Goal: Communication & Community: Answer question/provide support

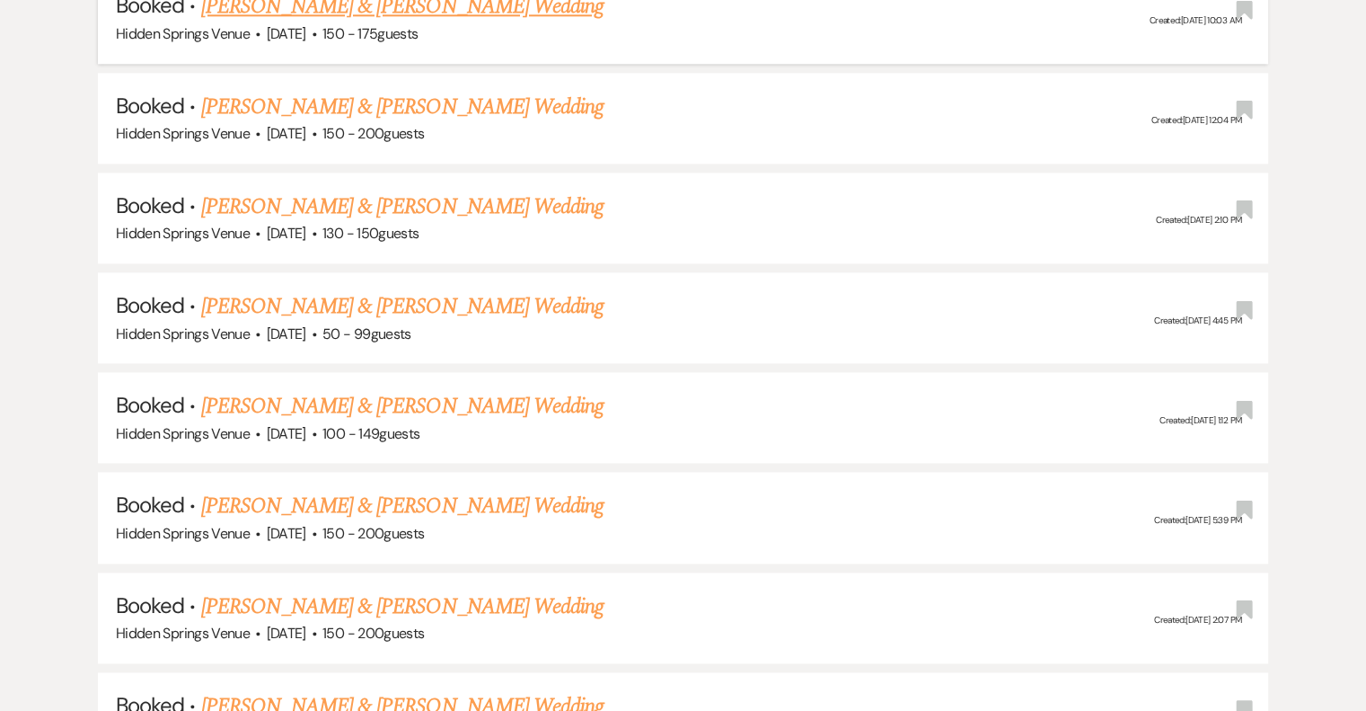
scroll to position [2336, 0]
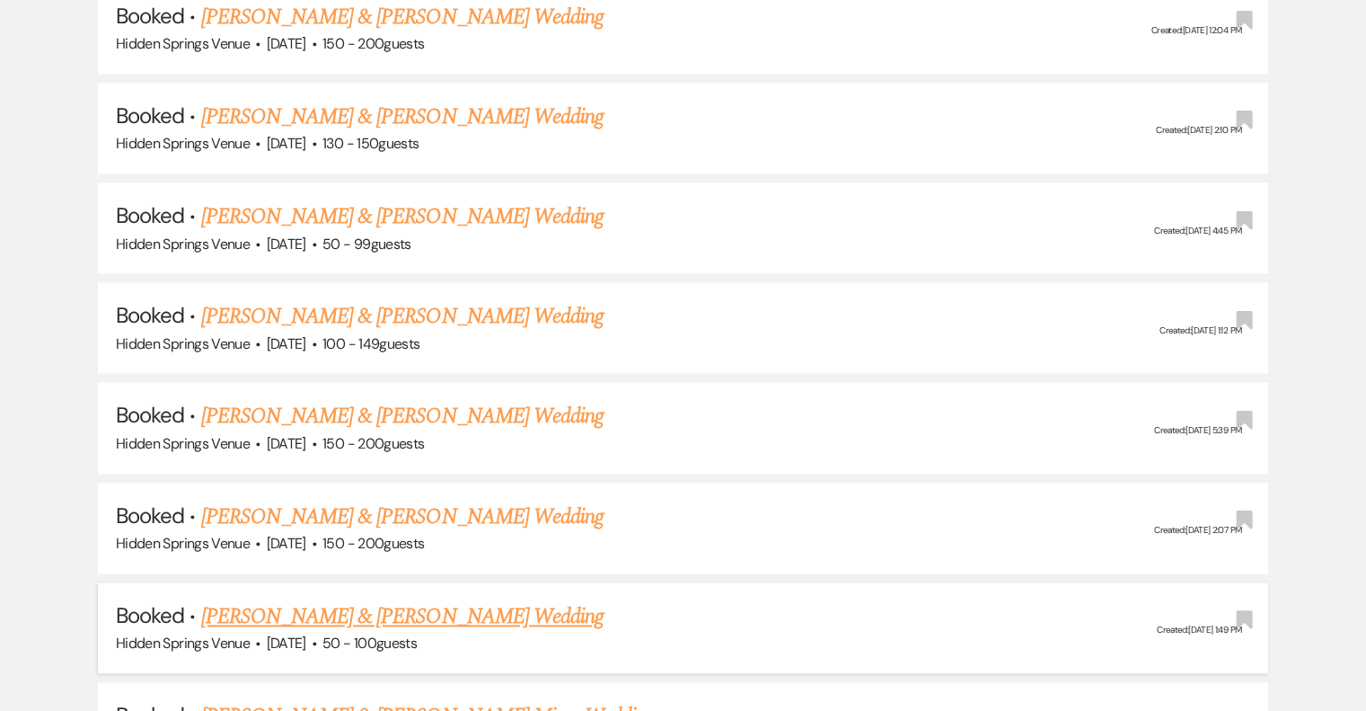
click at [562, 600] on link "[PERSON_NAME] & [PERSON_NAME] Wedding" at bounding box center [402, 616] width 402 height 32
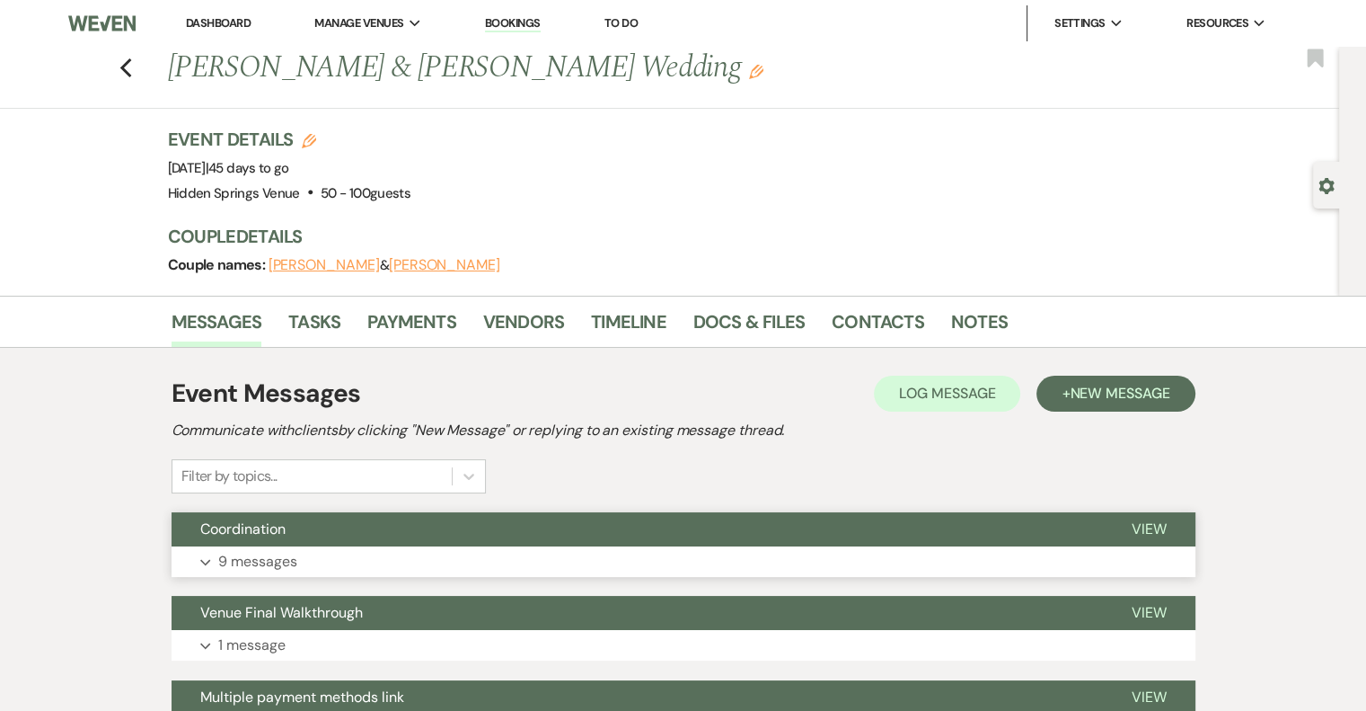
click at [277, 561] on p "9 messages" at bounding box center [257, 561] width 79 height 23
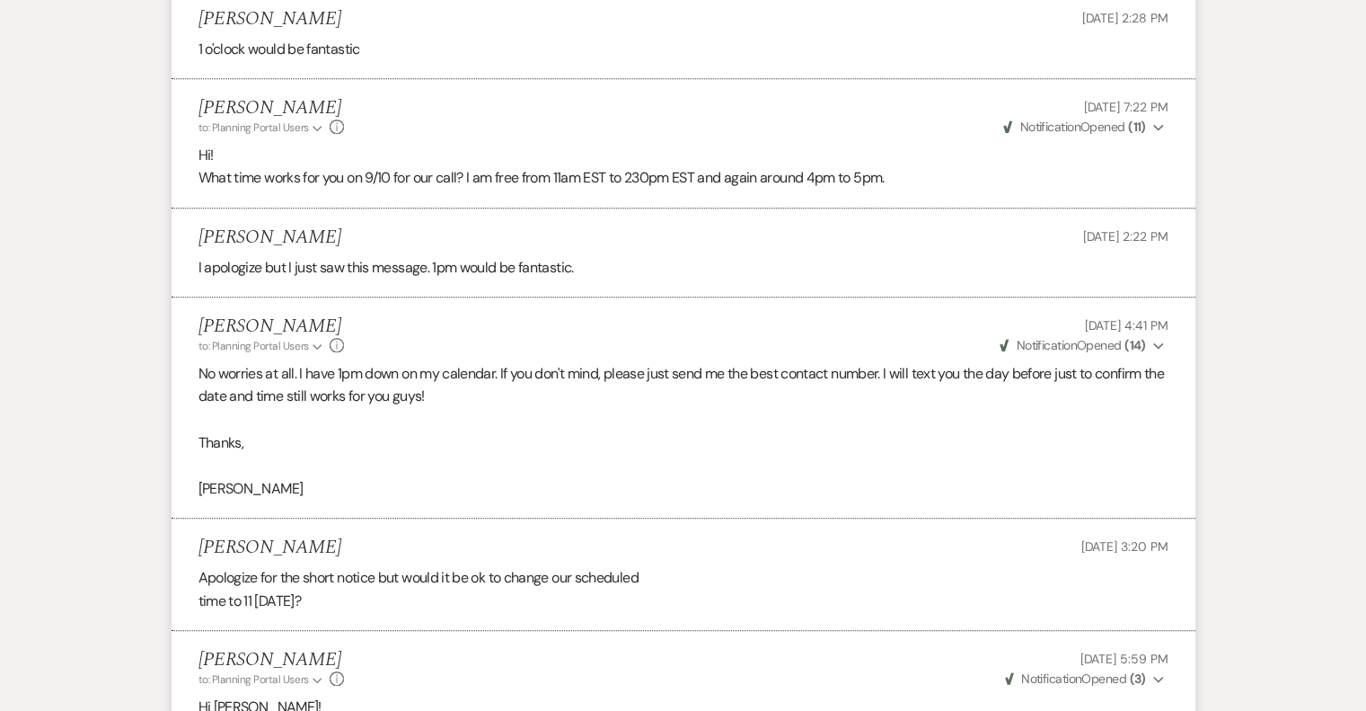
scroll to position [2066, 0]
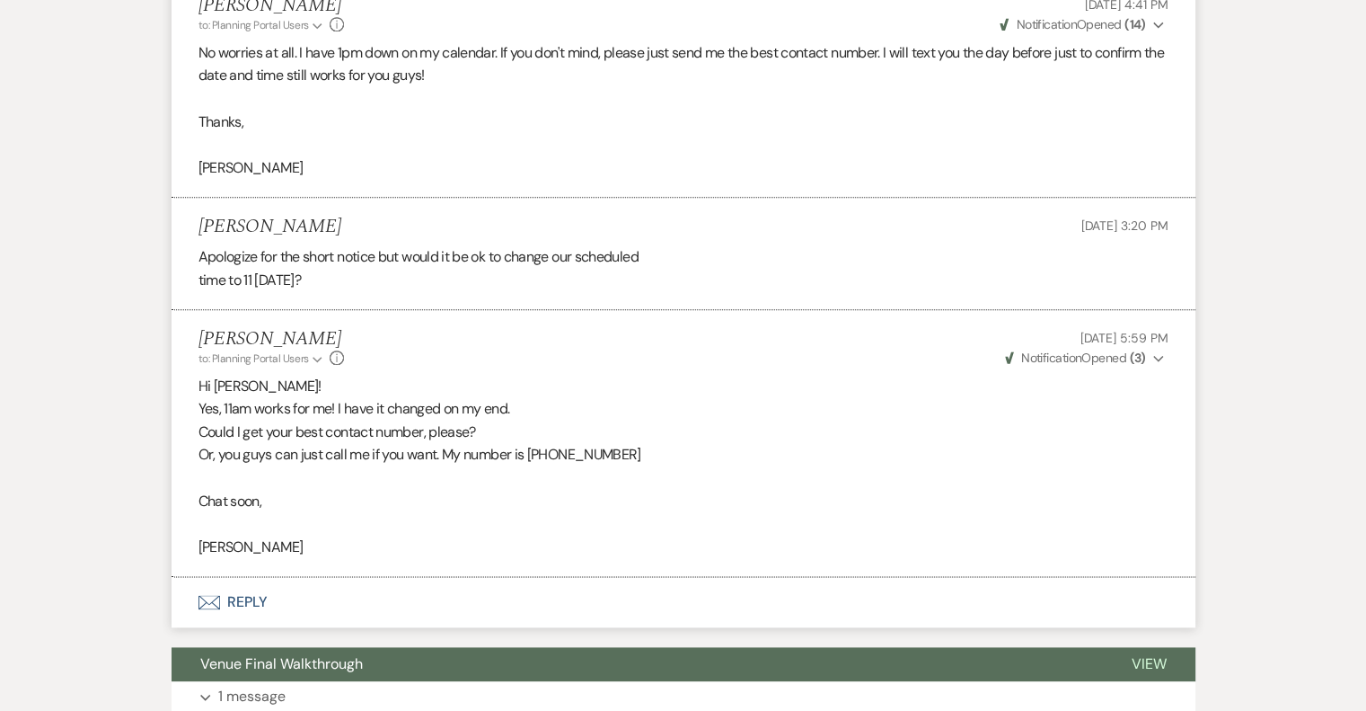
click at [1157, 357] on use "button" at bounding box center [1158, 359] width 10 height 6
click at [1123, 389] on span "Opened (3)" at bounding box center [1123, 392] width 62 height 16
click at [841, 393] on p "Hi [PERSON_NAME]!" at bounding box center [684, 386] width 970 height 23
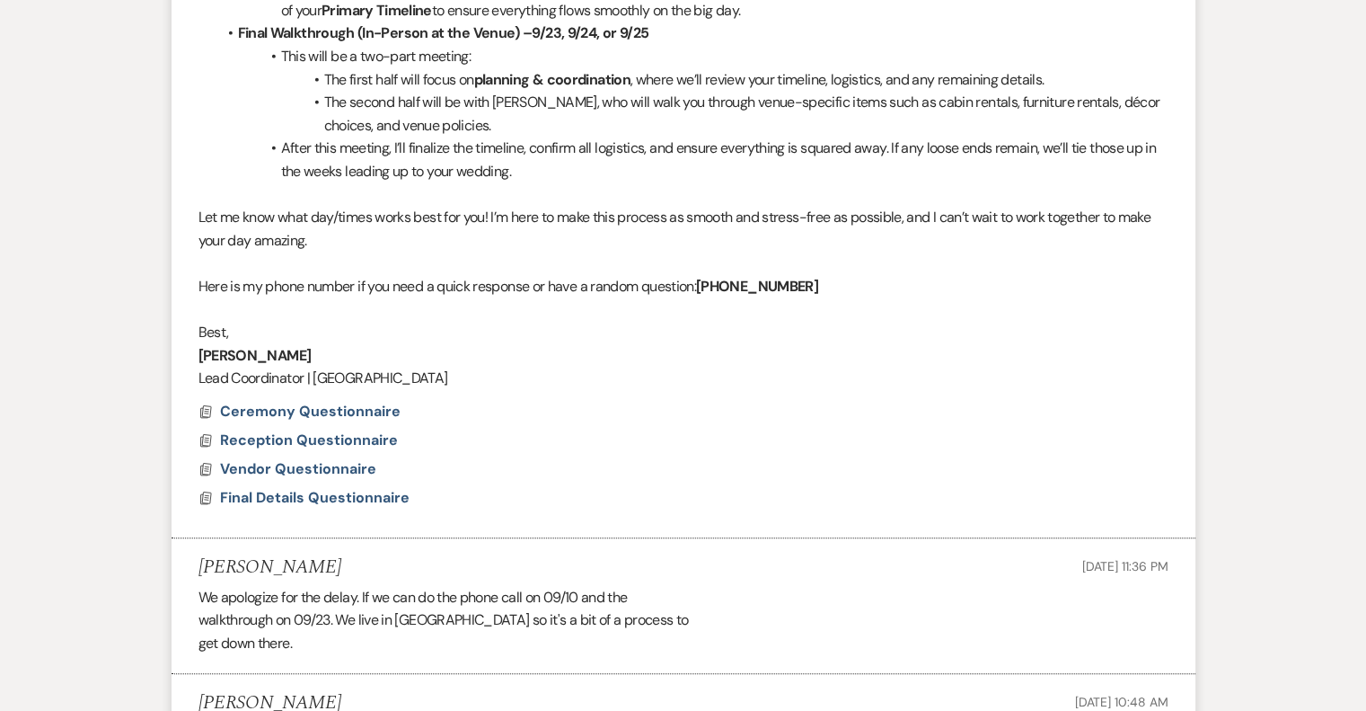
scroll to position [808, 0]
